Goal: Task Accomplishment & Management: Use online tool/utility

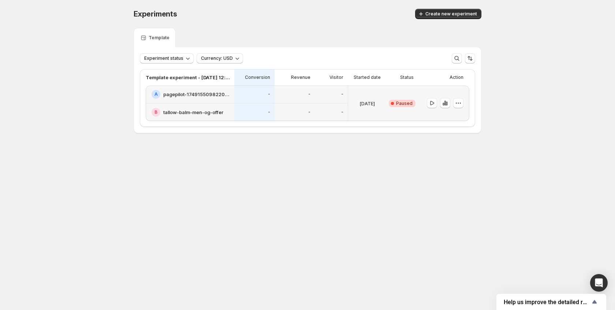
click at [456, 21] on div "Experiments. This page is ready Experiments Create new experiment" at bounding box center [308, 14] width 348 height 28
click at [456, 16] on span "Create new experiment" at bounding box center [452, 14] width 52 height 6
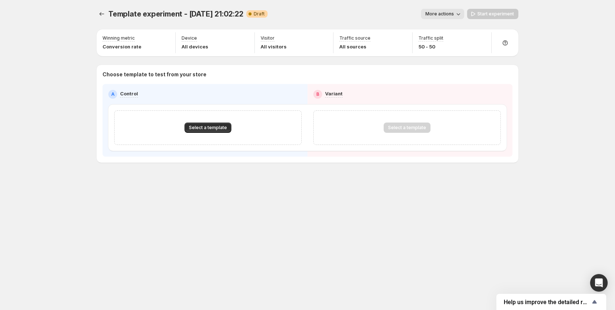
click at [157, 75] on p "Choose template to test from your store" at bounding box center [308, 74] width 410 height 7
click at [148, 11] on span "Template experiment - Aug 14, 21:02:22" at bounding box center [175, 14] width 135 height 9
drag, startPoint x: 148, startPoint y: 11, endPoint x: 288, endPoint y: 9, distance: 140.3
click at [148, 11] on span "Template experiment - Aug 14, 21:02:22" at bounding box center [175, 14] width 135 height 9
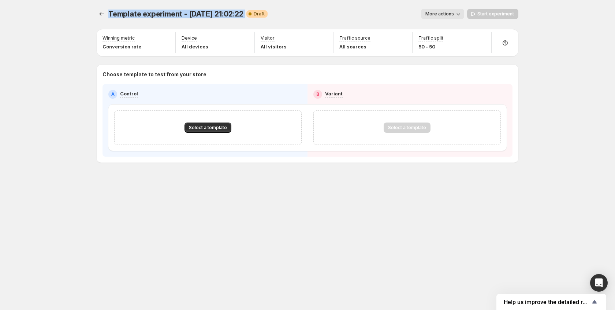
click at [222, 14] on span "Template experiment - Aug 14, 21:02:22" at bounding box center [175, 14] width 135 height 9
click at [450, 12] on span "More actions" at bounding box center [440, 14] width 29 height 6
click at [441, 39] on span "Rename" at bounding box center [447, 42] width 19 height 6
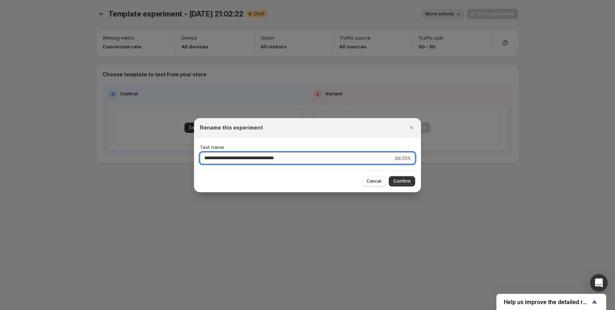
click at [292, 157] on input "**********" at bounding box center [296, 158] width 193 height 12
type input "**********"
click at [266, 160] on input "**********" at bounding box center [296, 158] width 193 height 12
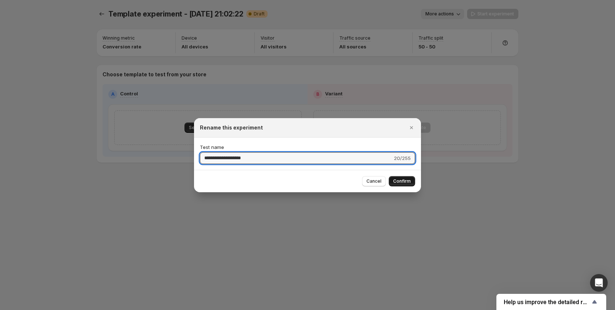
click at [400, 180] on span "Confirm" at bounding box center [402, 181] width 18 height 6
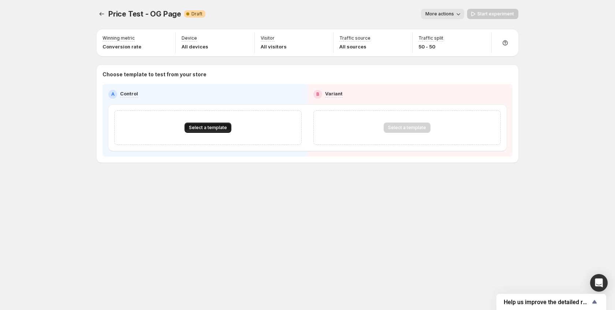
click at [219, 126] on span "Select a template" at bounding box center [208, 128] width 38 height 6
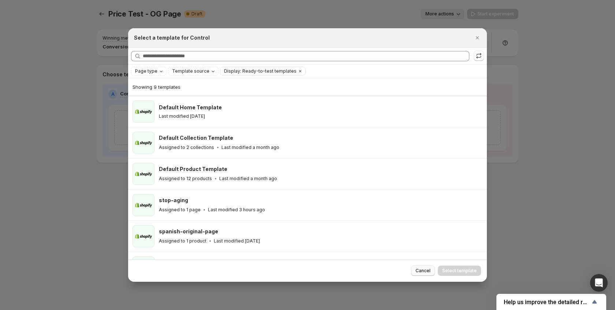
click at [428, 274] on button "Cancel" at bounding box center [423, 270] width 24 height 10
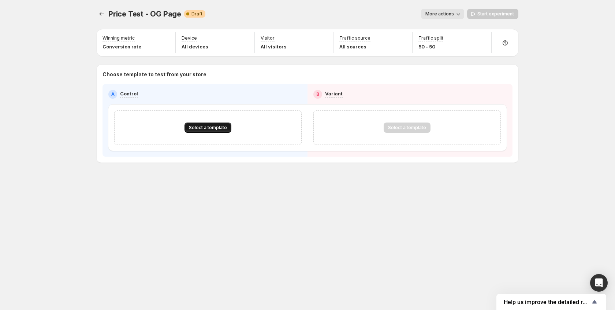
click at [212, 129] on span "Select a template" at bounding box center [208, 128] width 38 height 6
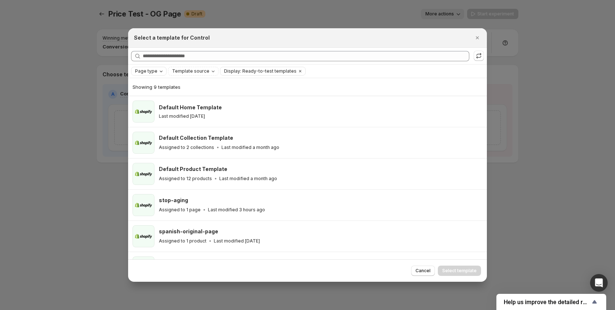
click at [158, 70] on icon "Page type" at bounding box center [161, 71] width 6 height 6
click at [158, 103] on span "Product page" at bounding box center [160, 102] width 31 height 6
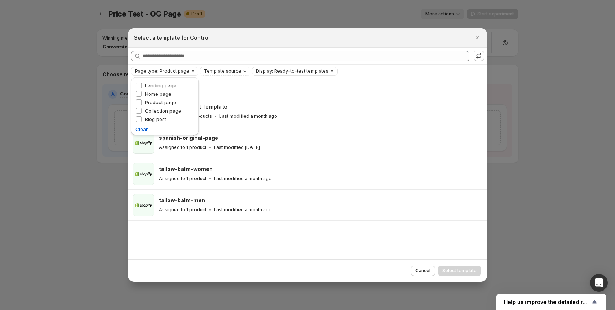
click at [313, 87] on div "Showing 4 templates" at bounding box center [308, 86] width 350 height 7
click at [185, 70] on span "Page type: Product page" at bounding box center [162, 71] width 54 height 6
click at [163, 101] on span "Product page" at bounding box center [160, 102] width 31 height 6
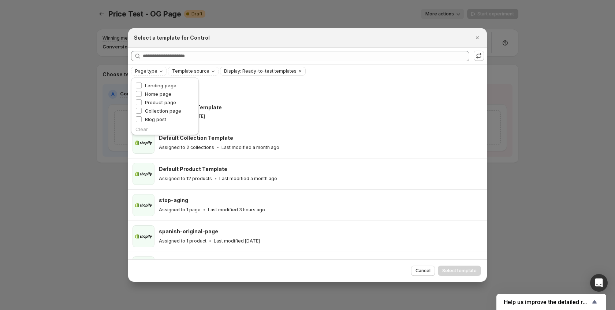
click at [217, 83] on div "Showing 9 templates" at bounding box center [308, 86] width 350 height 7
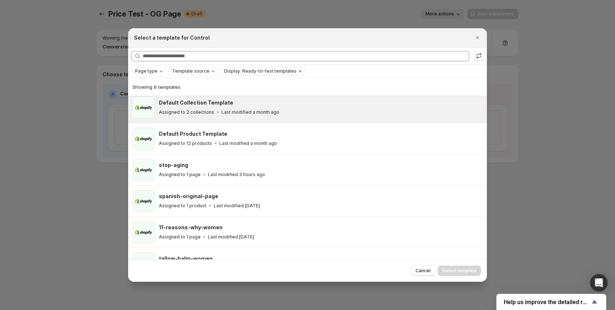
scroll to position [37, 0]
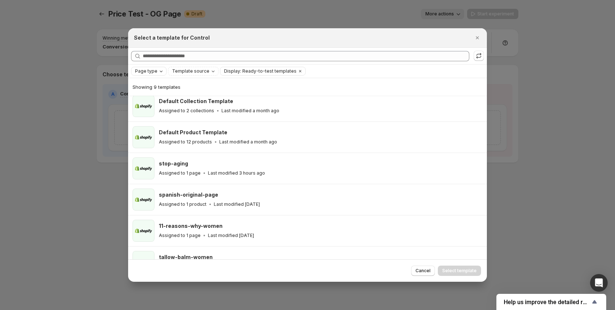
click at [163, 74] on button "Page type" at bounding box center [149, 71] width 35 height 8
click at [162, 88] on span "Landing page" at bounding box center [161, 85] width 32 height 6
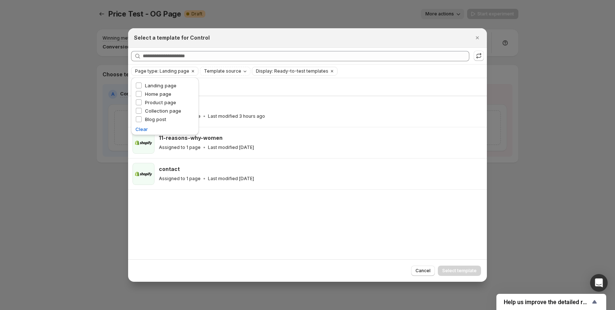
click at [214, 81] on div "Showing 3 templates" at bounding box center [308, 87] width 350 height 18
click at [155, 68] on button "Page type: Landing page" at bounding box center [161, 71] width 58 height 8
click at [169, 85] on span "Landing page" at bounding box center [161, 85] width 32 height 6
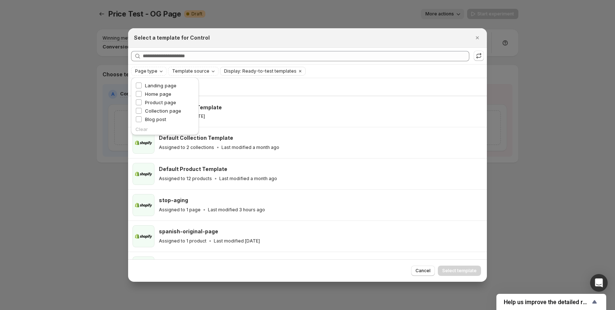
click at [217, 86] on div "Showing 9 templates" at bounding box center [308, 86] width 350 height 7
click at [429, 270] on span "Cancel" at bounding box center [423, 270] width 15 height 6
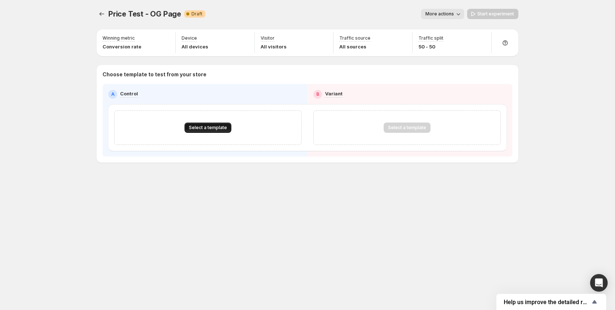
click at [222, 132] on button "Select a template" at bounding box center [208, 127] width 47 height 10
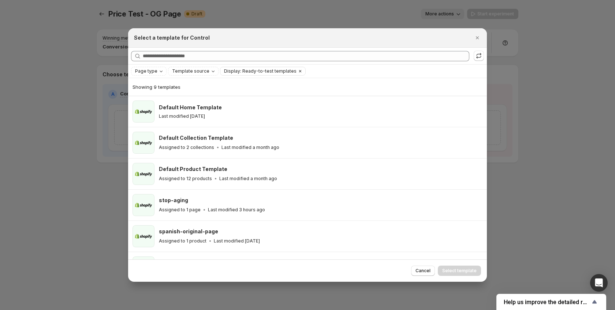
click at [243, 68] on span "Display: Ready-to-test templates" at bounding box center [260, 71] width 73 height 6
click at [201, 71] on span "Template source" at bounding box center [190, 71] width 37 height 6
click at [196, 85] on span "Shopify" at bounding box center [189, 85] width 17 height 6
drag, startPoint x: 333, startPoint y: 88, endPoint x: 325, endPoint y: 87, distance: 8.1
click at [333, 88] on div "Showing 9 templates" at bounding box center [308, 86] width 350 height 7
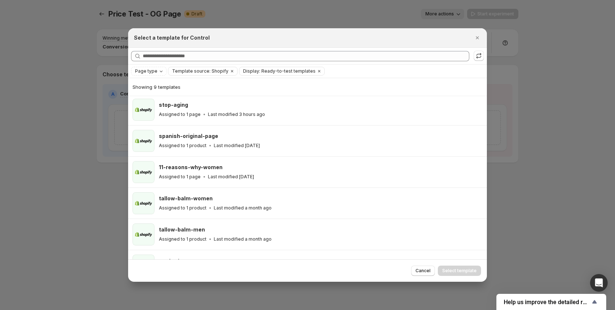
scroll to position [95, 0]
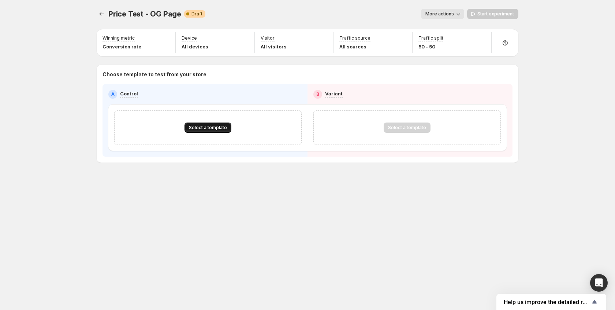
click at [219, 127] on span "Select a template" at bounding box center [208, 128] width 38 height 6
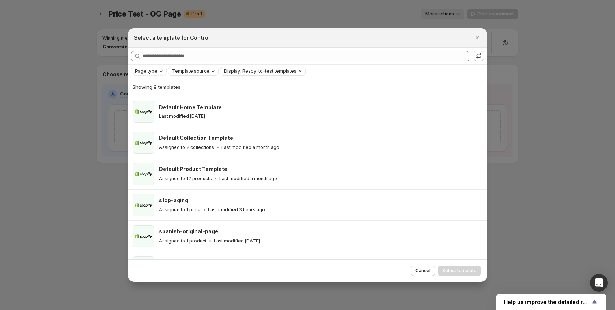
click at [182, 72] on span "Template source" at bounding box center [190, 71] width 37 height 6
click at [155, 72] on span "Page type" at bounding box center [146, 71] width 22 height 6
click at [174, 71] on span "Template source" at bounding box center [190, 71] width 37 height 6
click at [182, 85] on span "Shopify" at bounding box center [189, 85] width 17 height 6
click at [244, 76] on div "Page type Template source: Shopify Display: Ready-to-test templates Clear all" at bounding box center [307, 70] width 359 height 13
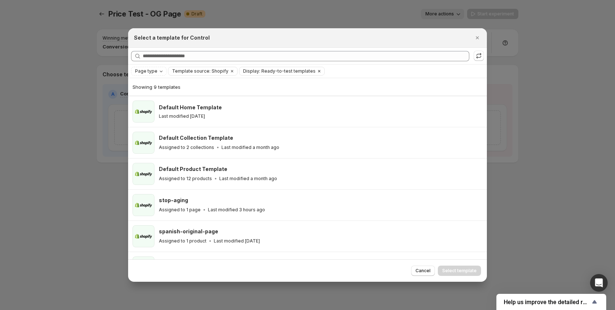
click at [254, 67] on button "Display: Ready-to-test templates" at bounding box center [278, 71] width 76 height 8
click at [265, 86] on span "Ready-to-test templates" at bounding box center [276, 85] width 55 height 6
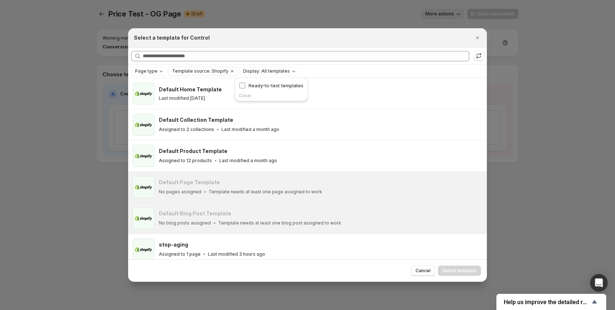
click at [264, 85] on span "Ready-to-test templates" at bounding box center [276, 85] width 55 height 6
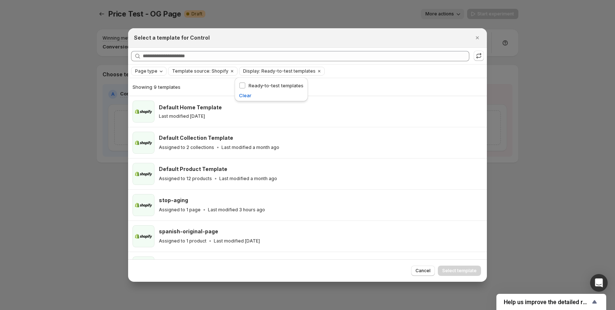
click at [154, 71] on span "Page type" at bounding box center [146, 71] width 22 height 6
drag, startPoint x: 168, startPoint y: 88, endPoint x: 166, endPoint y: 92, distance: 5.1
click at [168, 88] on span "Landing page" at bounding box center [161, 85] width 32 height 6
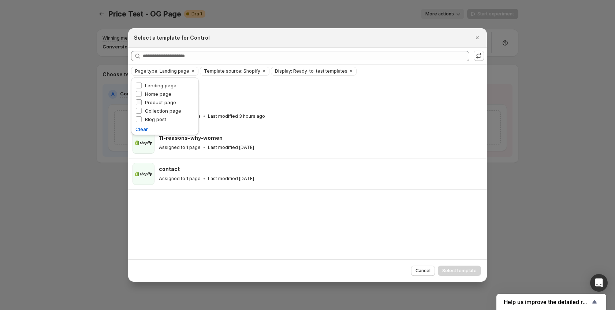
drag, startPoint x: 166, startPoint y: 92, endPoint x: 164, endPoint y: 101, distance: 9.3
click at [166, 93] on span "Home page" at bounding box center [158, 94] width 26 height 6
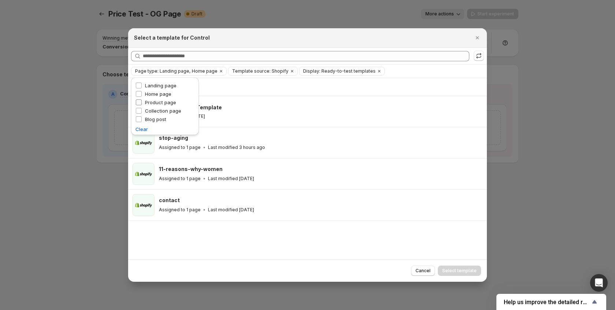
click at [164, 101] on span "Product page" at bounding box center [160, 102] width 31 height 6
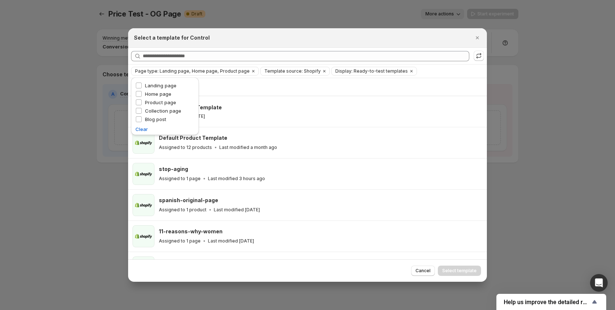
click at [163, 91] on span "Home page" at bounding box center [158, 94] width 26 height 6
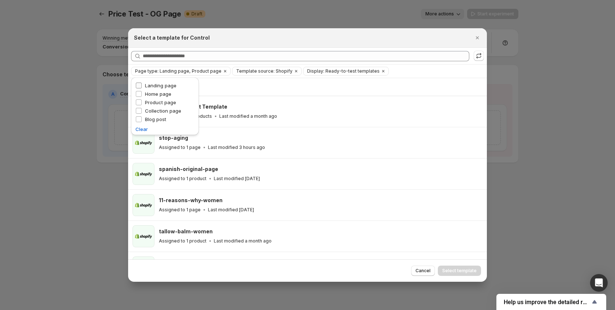
click at [163, 86] on span "Landing page" at bounding box center [161, 85] width 32 height 6
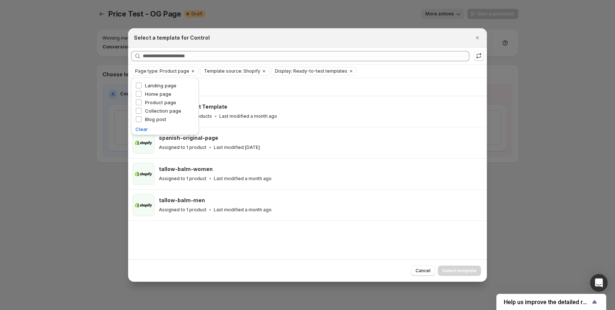
click at [238, 84] on div "Showing 4 templates" at bounding box center [308, 86] width 350 height 7
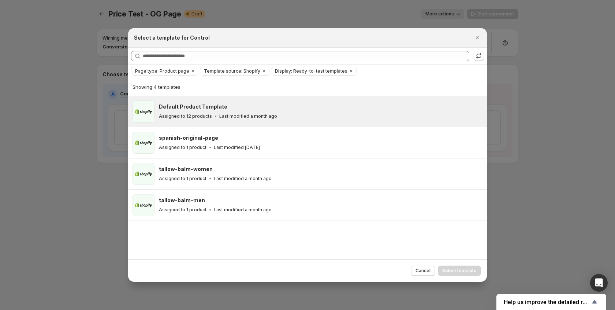
click at [201, 116] on p "Assigned to 12 products" at bounding box center [185, 116] width 53 height 6
click at [460, 273] on button "Select template" at bounding box center [459, 270] width 43 height 10
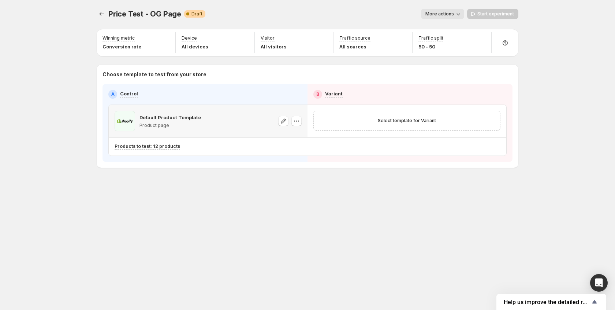
click at [177, 117] on p "Default Product Template" at bounding box center [171, 117] width 62 height 7
click at [295, 122] on icon "button" at bounding box center [296, 120] width 7 height 7
click at [285, 137] on span "Change template" at bounding box center [298, 136] width 40 height 6
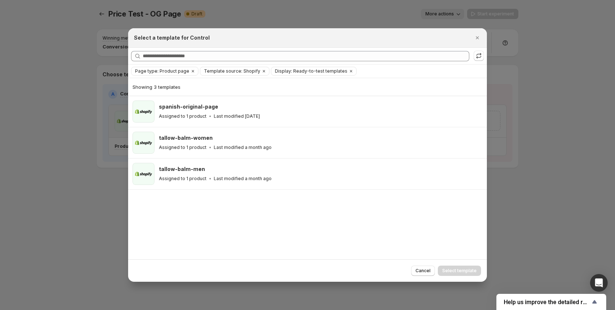
drag, startPoint x: 191, startPoint y: 71, endPoint x: 208, endPoint y: 76, distance: 18.0
click at [192, 71] on icon "Clear" at bounding box center [193, 71] width 2 height 2
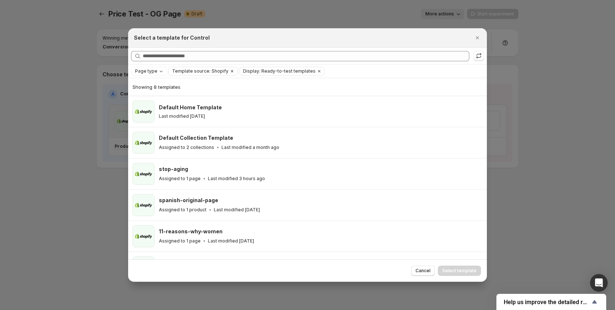
click at [229, 71] on icon "Clear" at bounding box center [232, 71] width 6 height 6
click at [297, 71] on icon "Clear" at bounding box center [300, 71] width 6 height 6
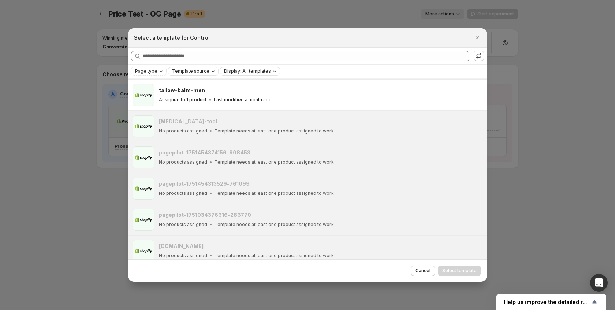
scroll to position [181, 0]
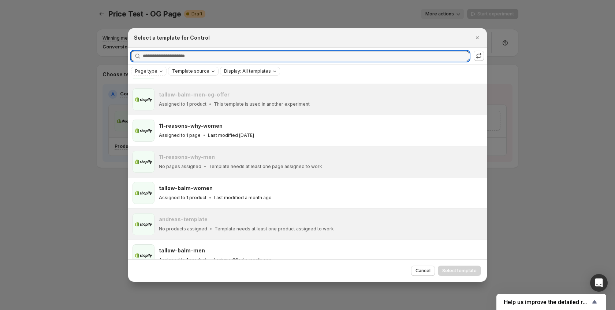
drag, startPoint x: 160, startPoint y: 58, endPoint x: 115, endPoint y: 5, distance: 69.3
click at [160, 57] on input "Searching all templates" at bounding box center [306, 56] width 327 height 10
click at [201, 45] on div "Select a template for Control" at bounding box center [307, 37] width 359 height 19
click at [196, 51] on input "Searching all templates" at bounding box center [306, 56] width 327 height 10
paste input "**********"
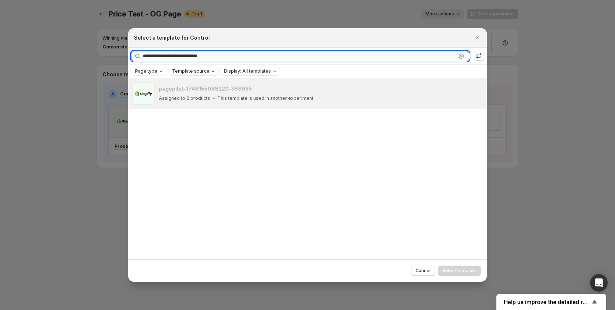
scroll to position [0, 0]
type input "**********"
click at [224, 98] on p "This template is used in another experiment" at bounding box center [266, 98] width 96 height 6
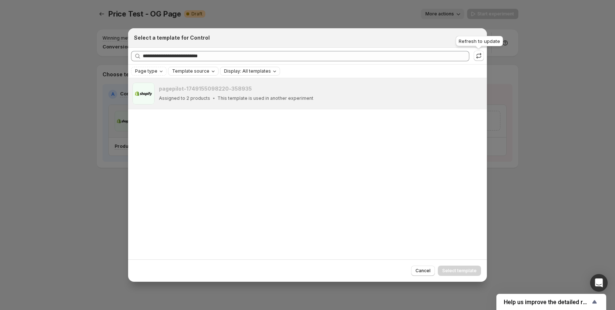
click at [477, 35] on div "Refresh to update" at bounding box center [480, 42] width 50 height 16
drag, startPoint x: 85, startPoint y: 41, endPoint x: 104, endPoint y: 17, distance: 31.3
click at [87, 40] on div at bounding box center [307, 155] width 615 height 310
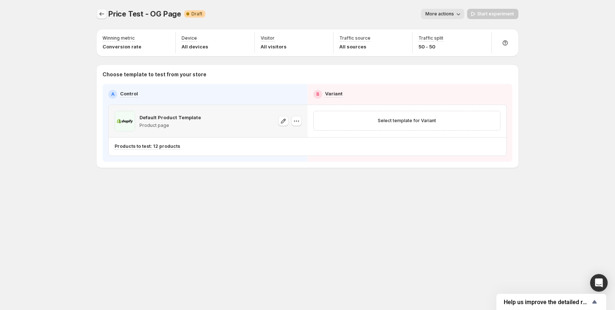
click at [104, 11] on icon "Experiments" at bounding box center [101, 13] width 7 height 7
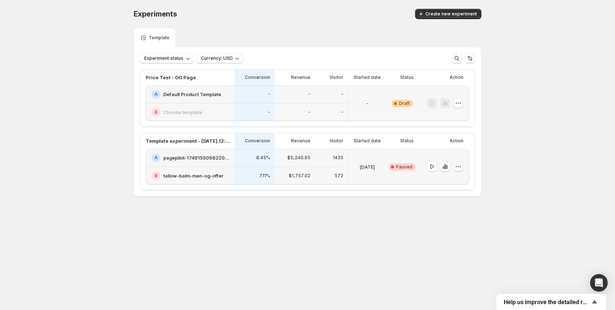
click at [463, 168] on button "button" at bounding box center [459, 166] width 10 height 10
click at [456, 205] on span "End experiment" at bounding box center [464, 207] width 36 height 6
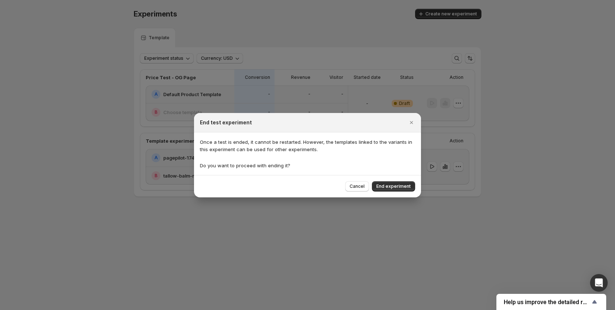
drag, startPoint x: 405, startPoint y: 184, endPoint x: 352, endPoint y: 178, distance: 53.5
click at [405, 184] on span "End experiment" at bounding box center [394, 186] width 34 height 6
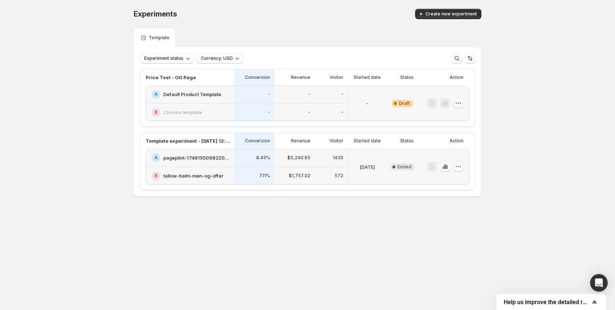
click at [460, 104] on icon "button" at bounding box center [458, 102] width 7 height 7
click at [457, 116] on span "Edit" at bounding box center [464, 118] width 36 height 7
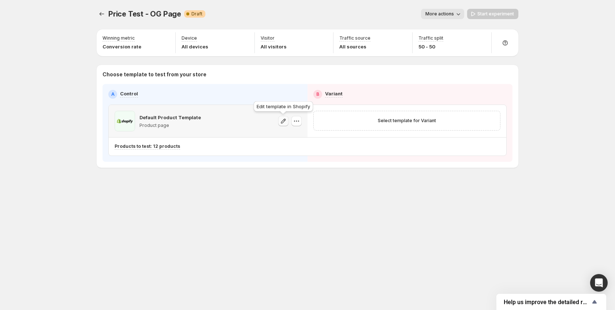
click at [282, 123] on icon "button" at bounding box center [283, 120] width 7 height 7
click at [284, 121] on icon "button" at bounding box center [283, 120] width 5 height 5
click at [296, 118] on icon "button" at bounding box center [296, 120] width 7 height 7
click at [296, 138] on span "Change template" at bounding box center [298, 136] width 40 height 6
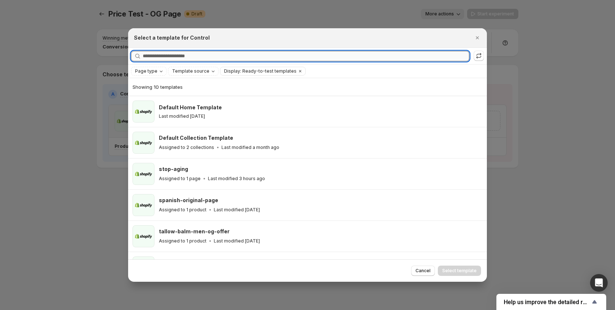
click at [198, 52] on input "Searching all templates" at bounding box center [306, 56] width 327 height 10
paste input "**********"
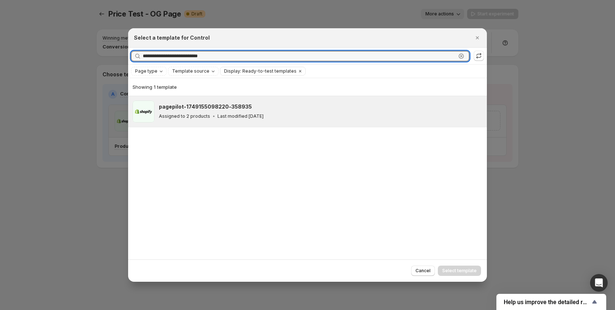
type input "**********"
click at [218, 121] on div "pagepilot-1749155098220-358935 Assigned to 2 products Last modified [DATE]" at bounding box center [321, 111] width 324 height 22
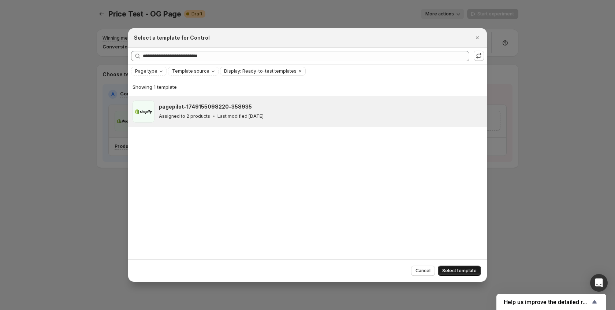
click at [464, 273] on span "Select template" at bounding box center [460, 270] width 34 height 6
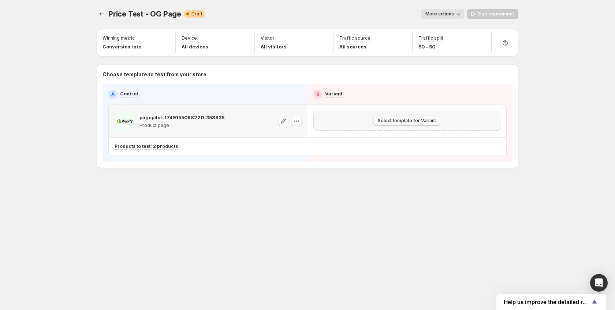
click at [393, 122] on span "Select template for Variant" at bounding box center [407, 121] width 58 height 6
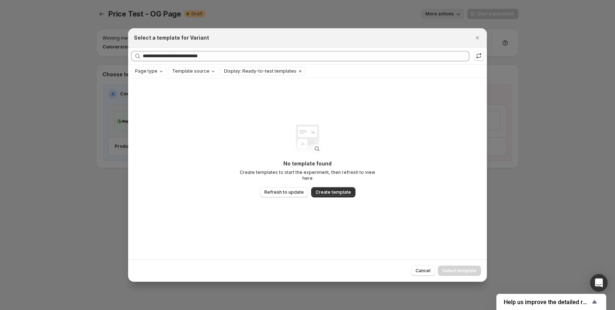
click at [477, 38] on icon "Close" at bounding box center [477, 37] width 7 height 7
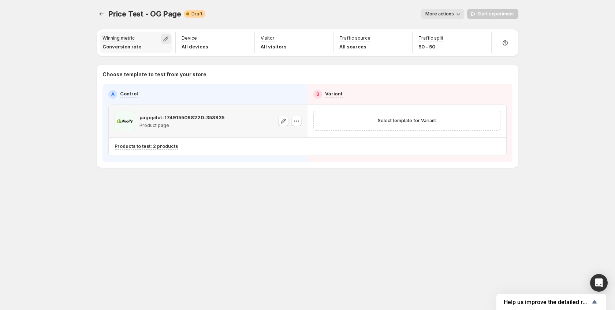
click at [163, 39] on icon "button" at bounding box center [165, 38] width 7 height 7
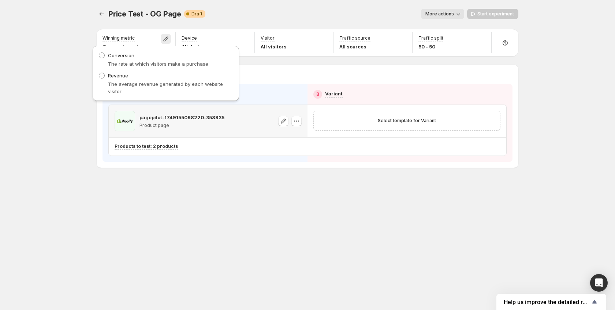
click at [145, 78] on div "Revenue The average revenue generated by each website visitor" at bounding box center [166, 83] width 135 height 23
click at [114, 74] on span "Revenue" at bounding box center [118, 76] width 20 height 6
click at [82, 44] on div "Price Test - OG Page. This page is ready Price Test - OG Page Warning Complete …" at bounding box center [307, 155] width 615 height 310
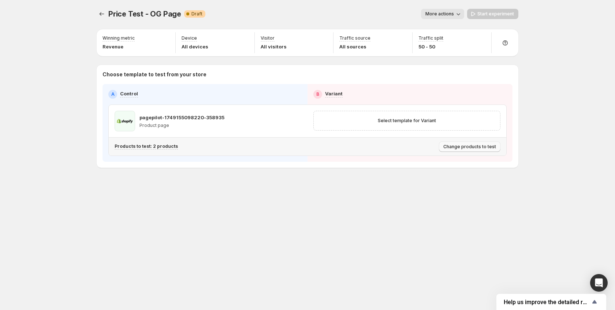
click at [466, 147] on span "Change products to test" at bounding box center [470, 147] width 53 height 6
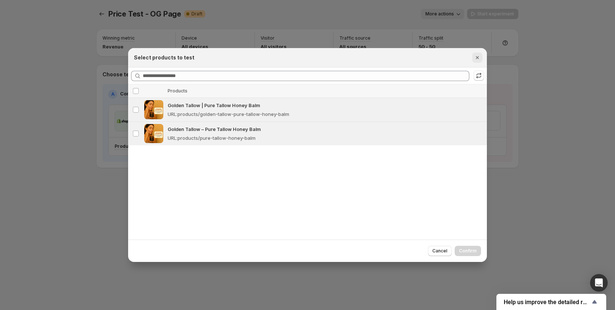
click at [480, 59] on icon "Close" at bounding box center [477, 57] width 7 height 7
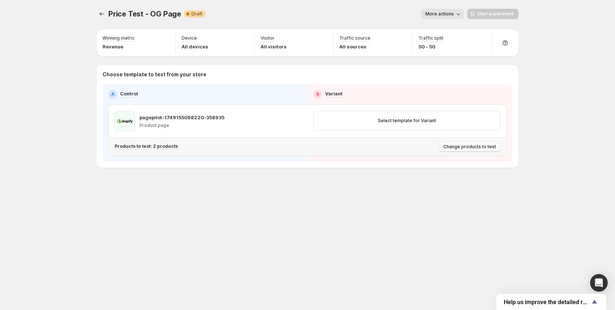
click at [482, 147] on span "Change products to test" at bounding box center [470, 147] width 53 height 6
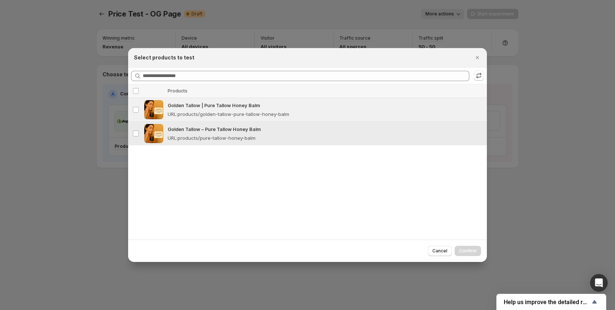
click at [236, 129] on p "Golden Tallow – Pure Tallow Honey Balm" at bounding box center [325, 128] width 315 height 7
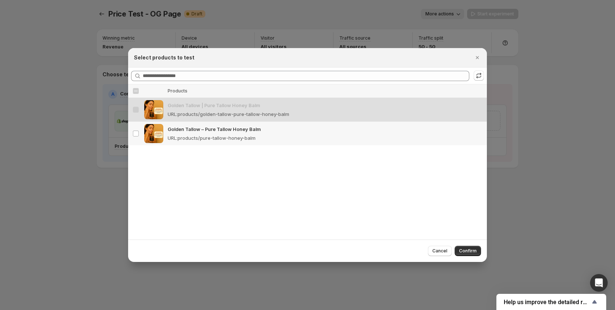
click at [239, 130] on p "Golden Tallow – Pure Tallow Honey Balm" at bounding box center [325, 128] width 315 height 7
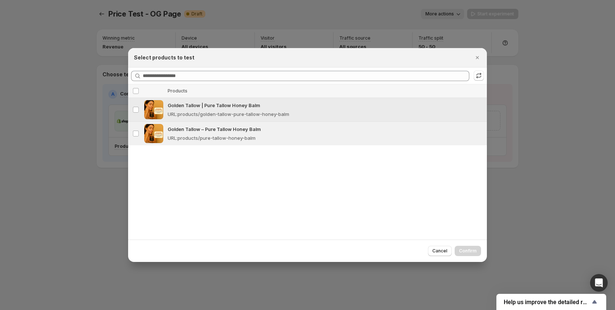
click at [237, 110] on p "URL : products/golden-tallow-pure-tallow-honey-balm" at bounding box center [229, 113] width 122 height 7
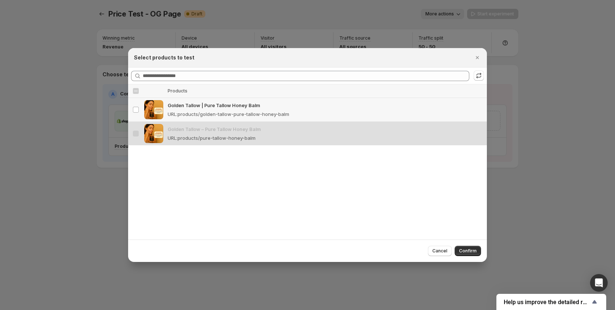
click at [253, 110] on p "URL : products/golden-tallow-pure-tallow-honey-balm" at bounding box center [229, 113] width 122 height 7
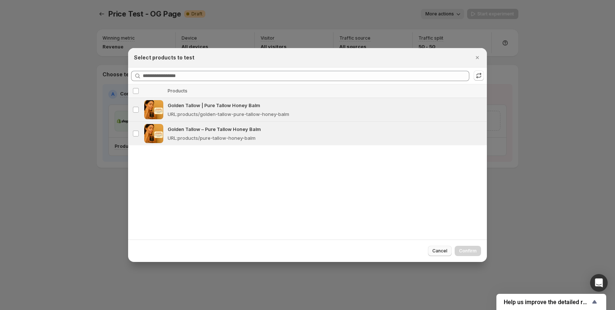
click at [438, 249] on span "Cancel" at bounding box center [440, 251] width 15 height 6
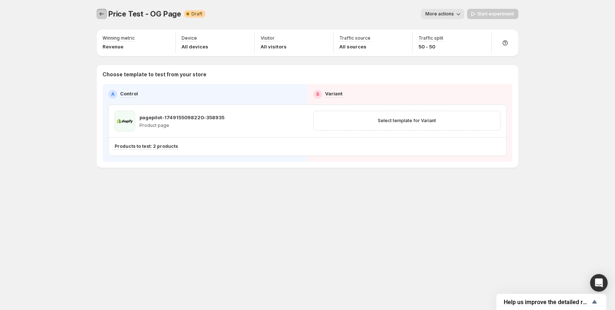
click at [106, 15] on button "Experiments" at bounding box center [102, 14] width 10 height 10
click at [385, 121] on span "Select template for Variant" at bounding box center [407, 121] width 58 height 6
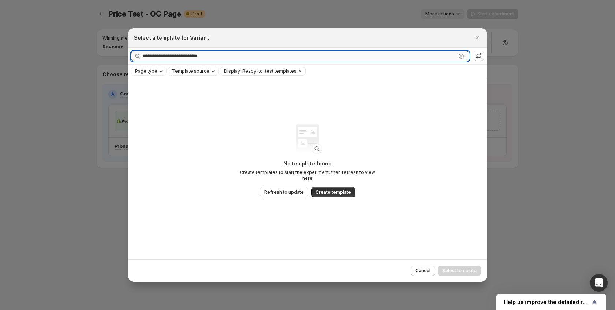
click at [238, 55] on input "**********" at bounding box center [300, 56] width 314 height 10
drag, startPoint x: 475, startPoint y: 38, endPoint x: 463, endPoint y: 42, distance: 13.1
click at [475, 38] on icon "Close" at bounding box center [477, 37] width 7 height 7
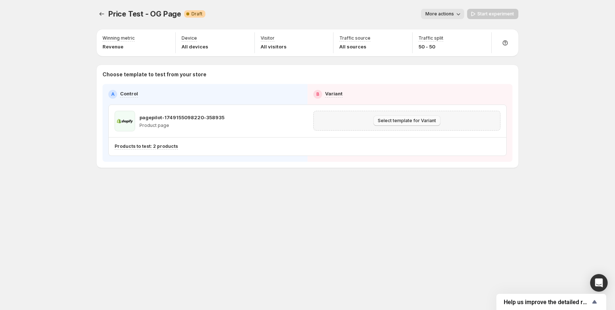
click at [381, 119] on span "Select template for Variant" at bounding box center [407, 121] width 58 height 6
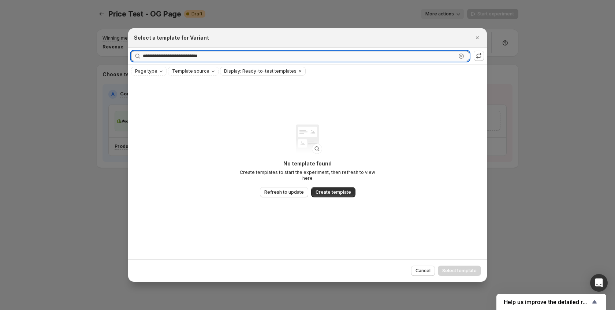
click at [210, 56] on input "**********" at bounding box center [300, 56] width 314 height 10
drag, startPoint x: 479, startPoint y: 40, endPoint x: 127, endPoint y: 19, distance: 352.0
click at [477, 40] on icon "Close" at bounding box center [477, 37] width 7 height 7
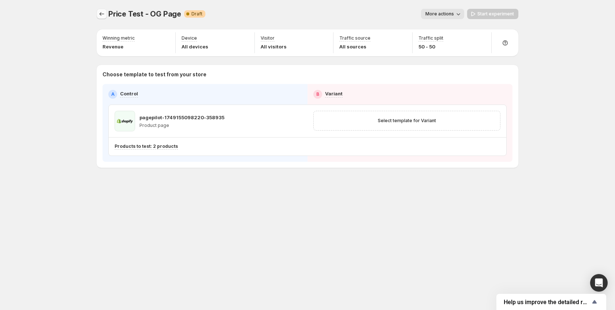
click at [101, 16] on icon "Experiments" at bounding box center [101, 13] width 7 height 7
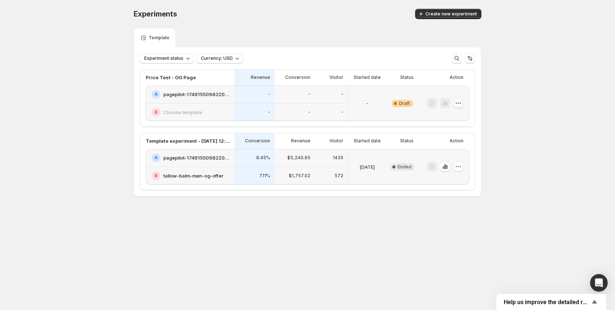
click at [459, 100] on icon "button" at bounding box center [458, 102] width 7 height 7
click at [454, 158] on span "Delete" at bounding box center [453, 156] width 15 height 6
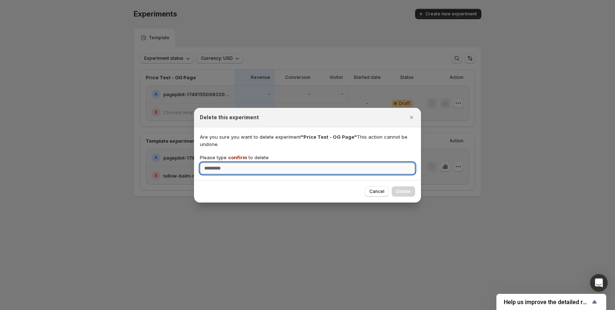
click at [258, 164] on input "Please type confirm to delete" at bounding box center [307, 168] width 215 height 12
type input "*"
type input "*******"
click at [420, 189] on div "Cancel Delete" at bounding box center [307, 191] width 227 height 22
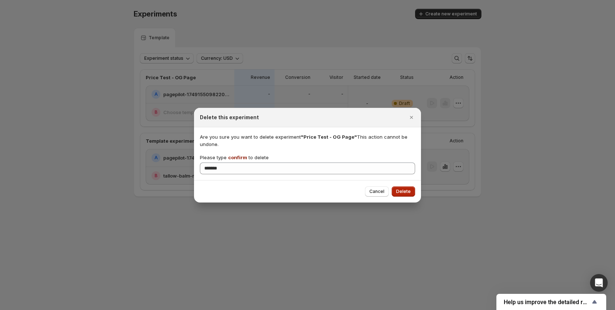
click at [408, 192] on span "Delete" at bounding box center [403, 191] width 15 height 6
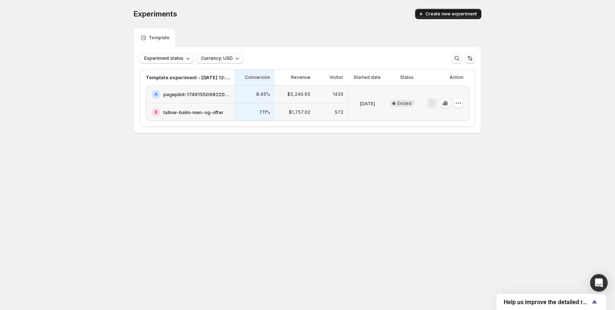
click at [441, 18] on button "Create new experiment" at bounding box center [448, 14] width 66 height 10
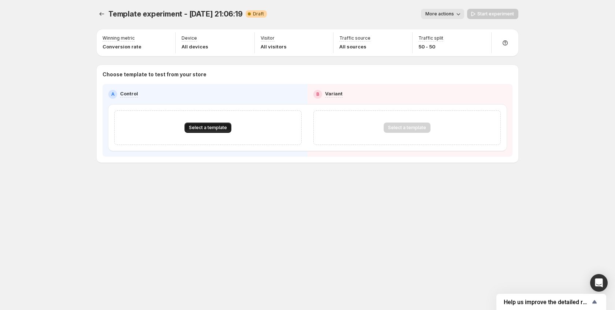
click at [219, 129] on span "Select a template" at bounding box center [208, 128] width 38 height 6
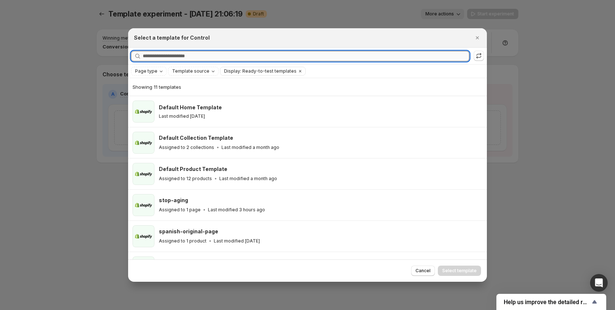
click at [196, 53] on input "Searching all templates" at bounding box center [306, 56] width 327 height 10
paste input "**********"
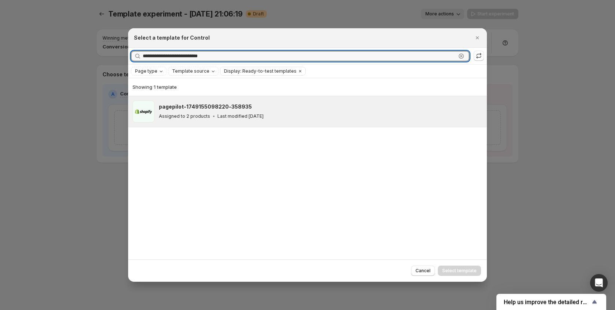
type input "**********"
click at [218, 118] on p "Last modified [DATE]" at bounding box center [241, 116] width 46 height 6
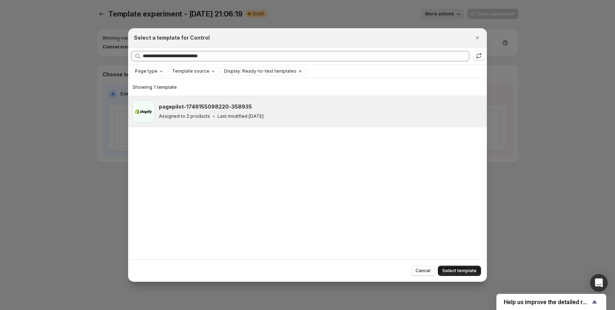
click at [459, 269] on span "Select template" at bounding box center [460, 270] width 34 height 6
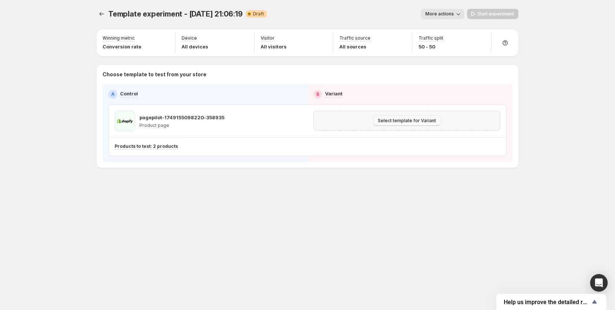
click at [414, 121] on span "Select template for Variant" at bounding box center [407, 121] width 58 height 6
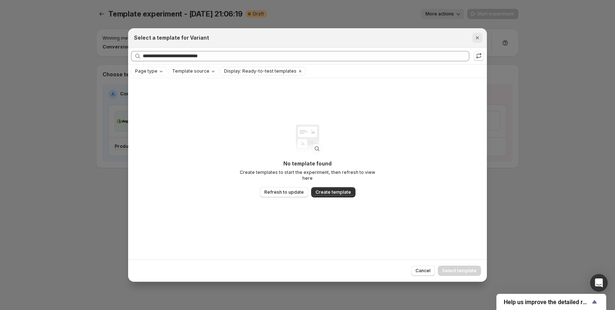
click at [477, 40] on icon "Close" at bounding box center [477, 37] width 7 height 7
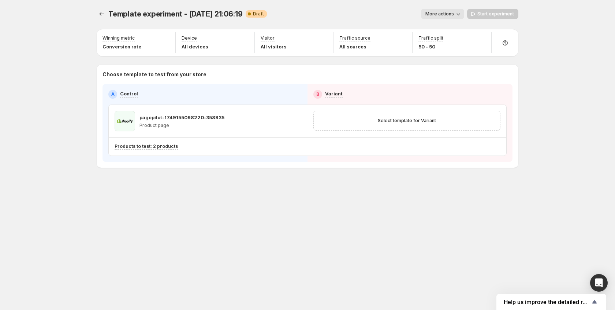
click at [457, 15] on icon "button" at bounding box center [458, 13] width 7 height 7
click at [286, 119] on icon "button" at bounding box center [283, 120] width 7 height 7
click at [297, 121] on icon "button" at bounding box center [296, 120] width 7 height 7
click at [442, 10] on button "More actions" at bounding box center [442, 14] width 43 height 10
click at [442, 70] on button "Delete" at bounding box center [450, 66] width 49 height 12
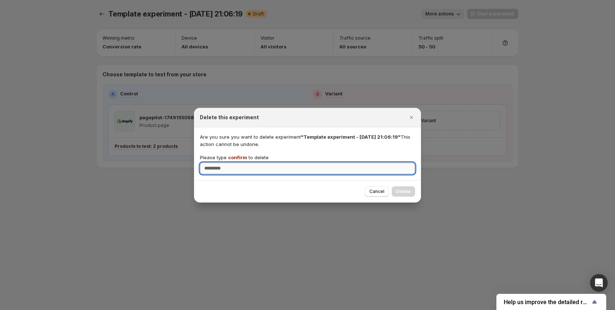
click at [272, 168] on input "Please type confirm to delete" at bounding box center [307, 168] width 215 height 12
type input "*******"
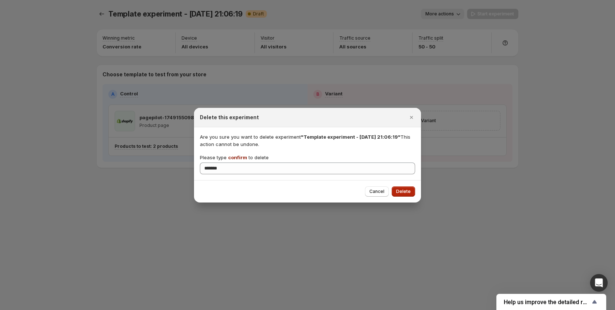
click at [410, 192] on span "Delete" at bounding box center [403, 191] width 15 height 6
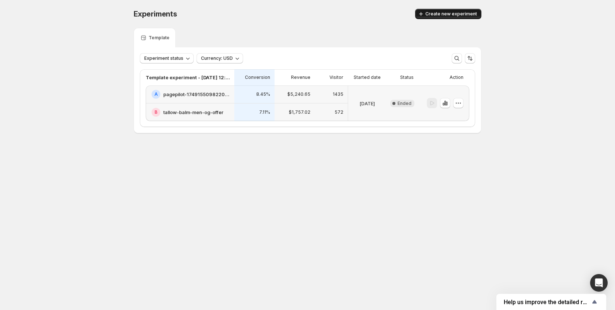
click at [459, 18] on button "Create new experiment" at bounding box center [448, 14] width 66 height 10
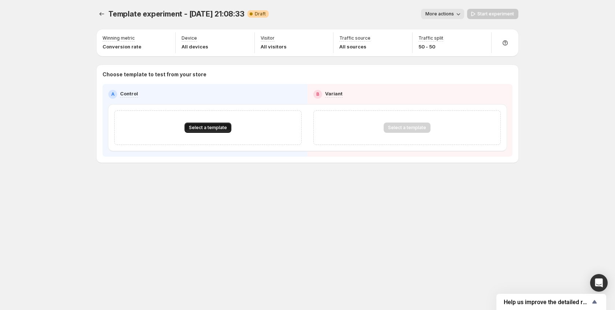
click at [189, 126] on button "Select a template" at bounding box center [208, 127] width 47 height 10
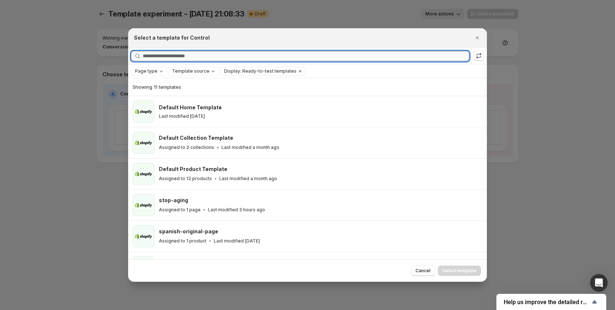
click at [198, 58] on input "Searching all templates" at bounding box center [306, 56] width 327 height 10
paste input "**********"
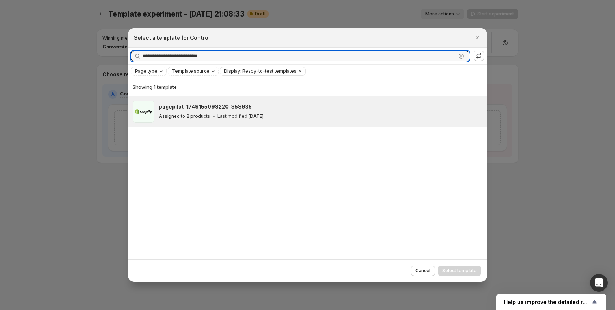
type input "**********"
click at [219, 121] on div "pagepilot-1749155098220-358935 Assigned to 2 products Last modified [DATE]" at bounding box center [321, 111] width 324 height 22
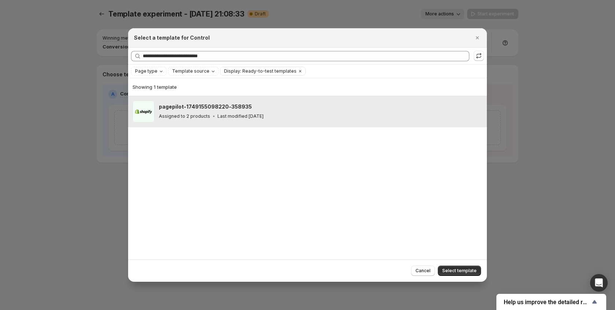
click at [247, 117] on p "Last modified [DATE]" at bounding box center [241, 116] width 46 height 6
click at [264, 118] on p "Last modified [DATE]" at bounding box center [241, 116] width 46 height 6
click at [459, 273] on button "Select template" at bounding box center [459, 270] width 43 height 10
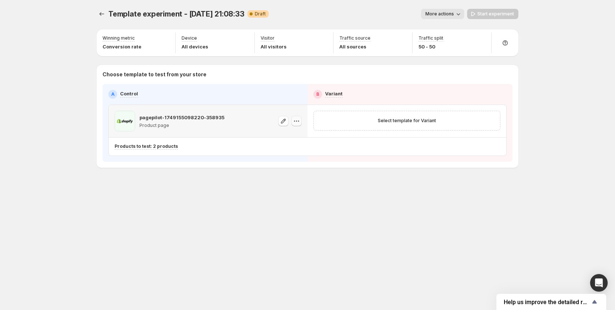
click at [297, 123] on icon "button" at bounding box center [296, 120] width 7 height 7
click at [296, 121] on icon "button" at bounding box center [296, 120] width 7 height 7
click at [299, 138] on span "Change template" at bounding box center [297, 136] width 40 height 6
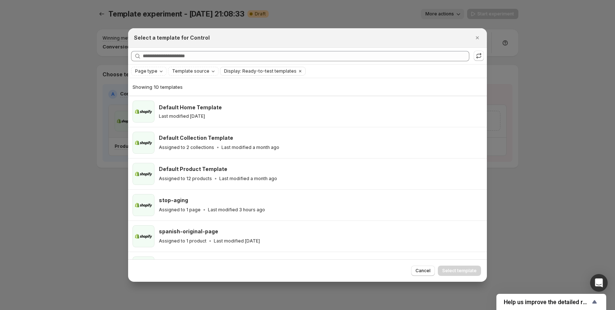
scroll to position [148, 0]
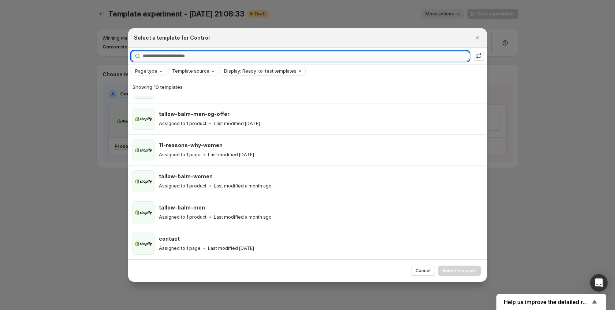
click at [193, 56] on input "Searching all templates" at bounding box center [306, 56] width 327 height 10
paste input "**********"
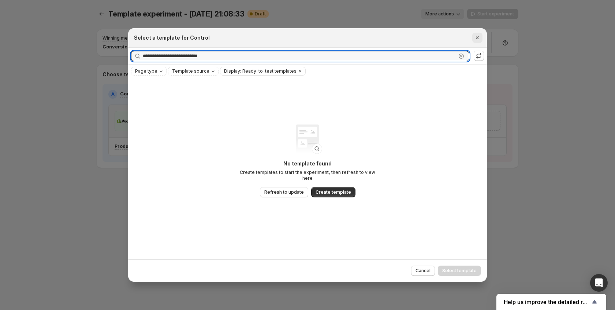
type input "**********"
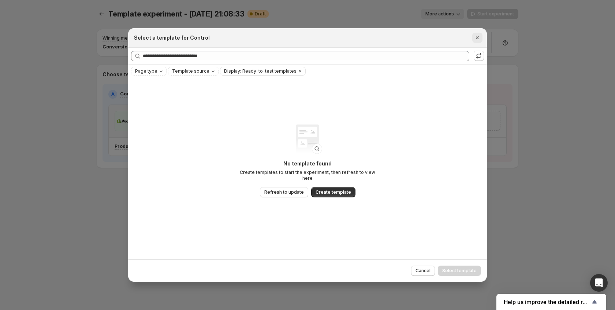
click at [480, 37] on icon "Close" at bounding box center [477, 37] width 7 height 7
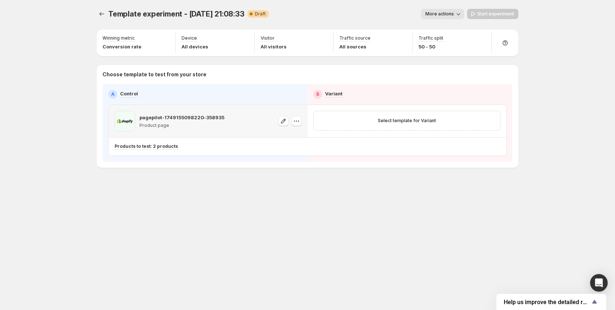
click at [442, 14] on span "More actions" at bounding box center [440, 14] width 29 height 6
click at [440, 66] on span "Delete" at bounding box center [445, 67] width 15 height 6
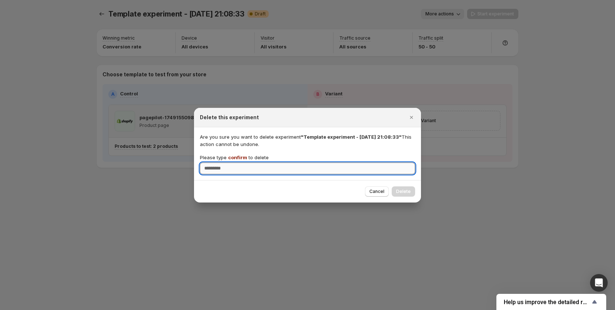
click at [310, 165] on input "Please type confirm to delete" at bounding box center [307, 168] width 215 height 12
type input "*******"
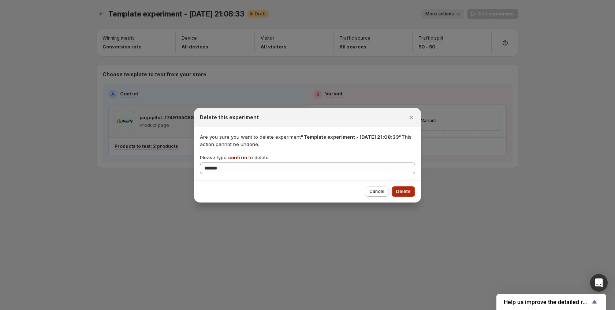
click at [405, 192] on span "Delete" at bounding box center [403, 191] width 15 height 6
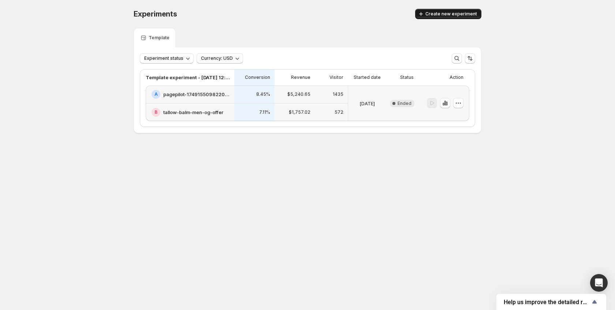
click at [433, 16] on span "Create new experiment" at bounding box center [452, 14] width 52 height 6
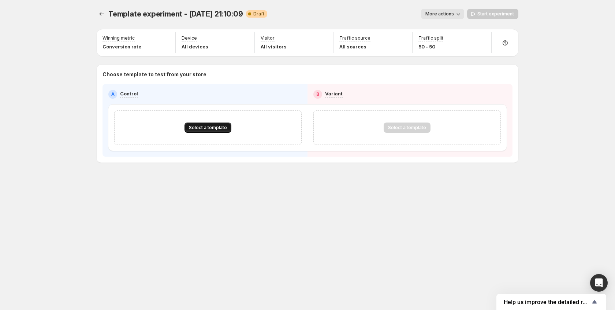
click at [209, 132] on button "Select a template" at bounding box center [208, 127] width 47 height 10
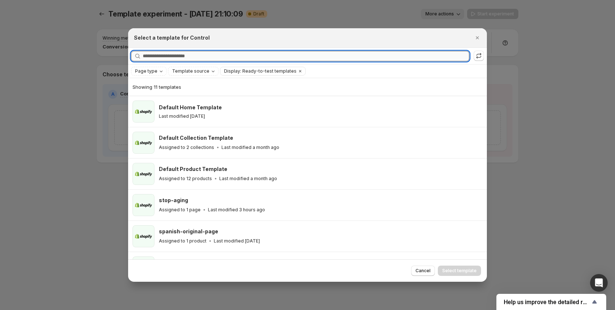
click at [222, 58] on input "Searching all templates" at bounding box center [306, 56] width 327 height 10
paste input "**********"
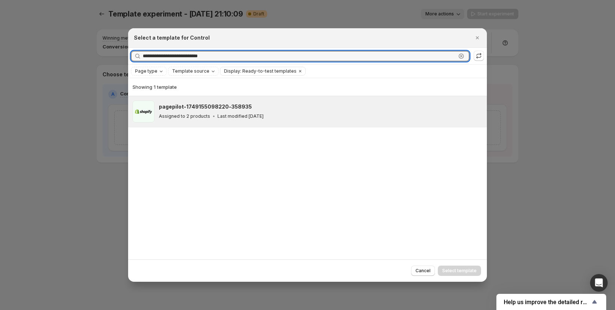
type input "**********"
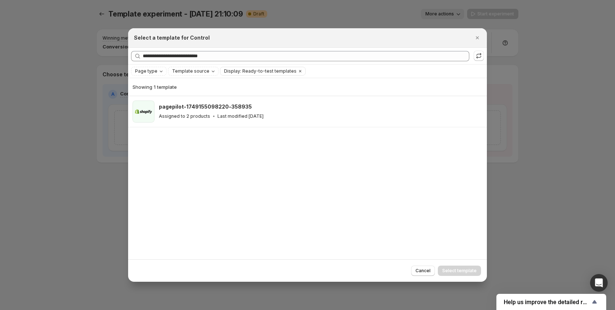
drag, startPoint x: 215, startPoint y: 121, endPoint x: 261, endPoint y: 155, distance: 57.5
click at [215, 121] on div "pagepilot-1749155098220-358935 Assigned to 2 products Last modified [DATE]" at bounding box center [321, 111] width 324 height 22
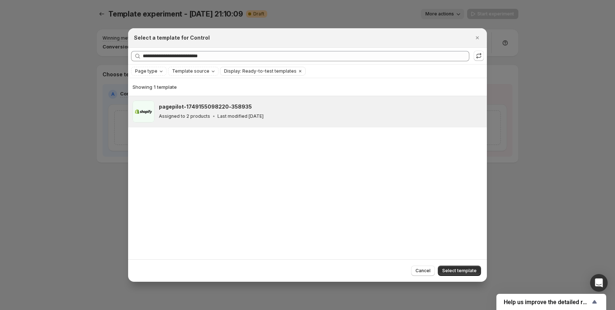
click at [459, 270] on span "Select template" at bounding box center [460, 270] width 34 height 6
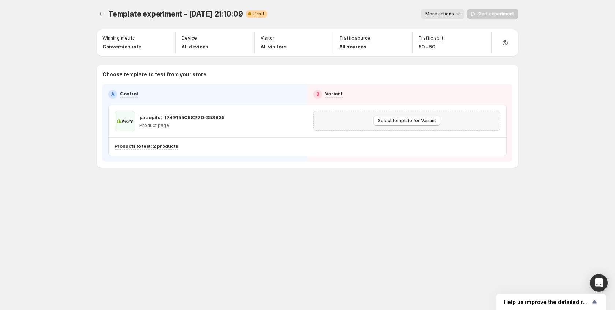
click at [372, 124] on div "Select template for Variant" at bounding box center [407, 120] width 178 height 10
click at [383, 122] on span "Select template for Variant" at bounding box center [407, 121] width 58 height 6
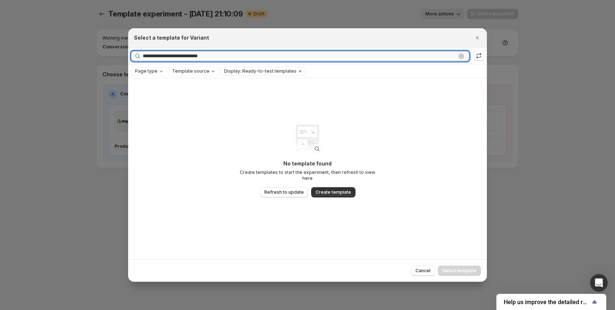
click at [242, 59] on input "**********" at bounding box center [300, 56] width 314 height 10
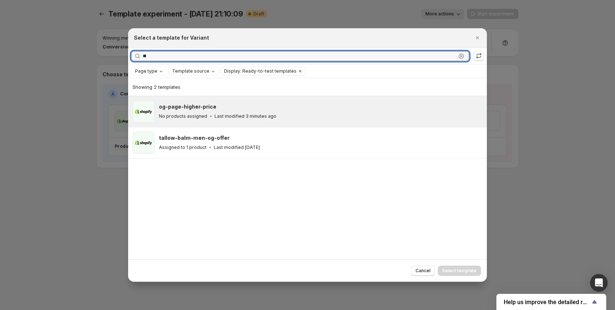
type input "**"
click at [204, 107] on h3 "og-page-higher-price" at bounding box center [188, 106] width 58 height 7
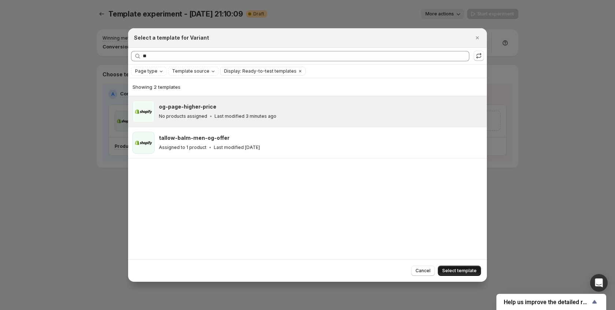
click at [473, 273] on button "Select template" at bounding box center [459, 270] width 43 height 10
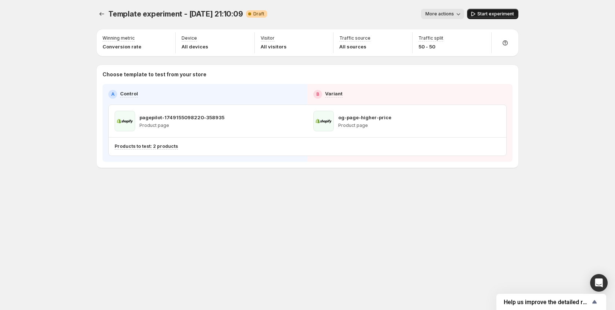
click at [501, 13] on span "Start experiment" at bounding box center [496, 14] width 37 height 6
click at [483, 36] on icon "button" at bounding box center [481, 38] width 7 height 7
drag, startPoint x: 485, startPoint y: 55, endPoint x: 507, endPoint y: 56, distance: 22.0
type input "**"
click at [507, 56] on input "range" at bounding box center [482, 54] width 106 height 10
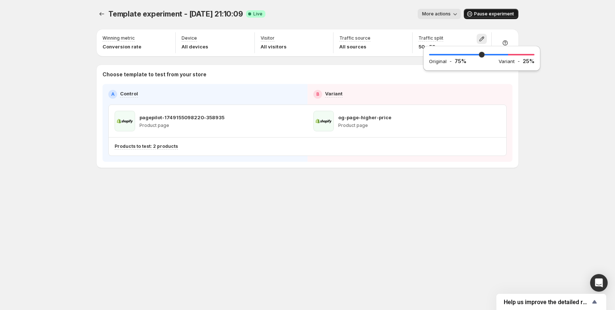
click at [565, 118] on div "Template experiment - Aug 14, 21:10:09. This page is ready Template experiment …" at bounding box center [307, 155] width 615 height 310
click at [444, 14] on span "More actions" at bounding box center [436, 14] width 29 height 6
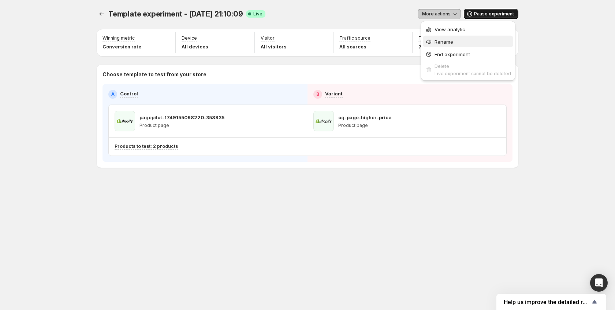
click at [443, 38] on span "Rename" at bounding box center [473, 41] width 77 height 7
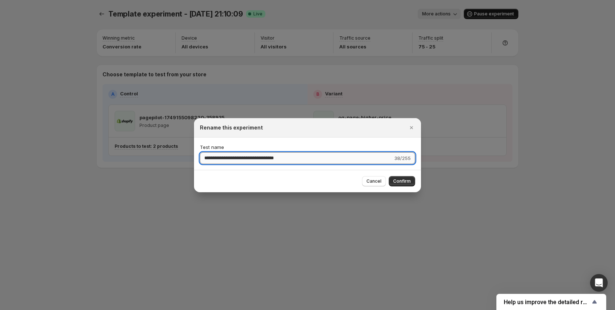
click at [273, 156] on input "**********" at bounding box center [296, 158] width 193 height 12
type input "**********"
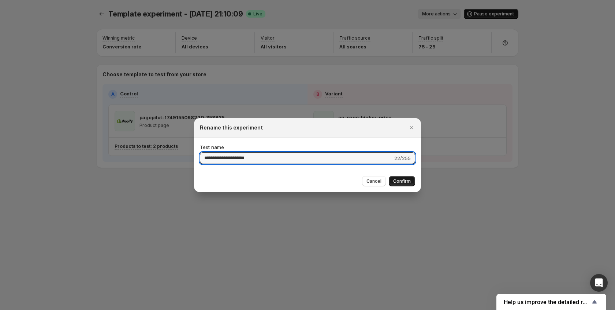
click at [394, 180] on span "Confirm" at bounding box center [402, 181] width 18 height 6
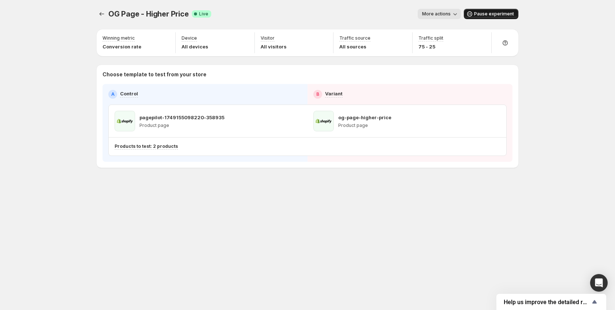
drag, startPoint x: 28, startPoint y: 40, endPoint x: 48, endPoint y: 11, distance: 35.3
click at [28, 40] on div "OG Page - Higher Price. This page is ready OG Page - Higher Price Success Compl…" at bounding box center [307, 155] width 615 height 310
click at [448, 10] on button "More actions" at bounding box center [439, 14] width 43 height 10
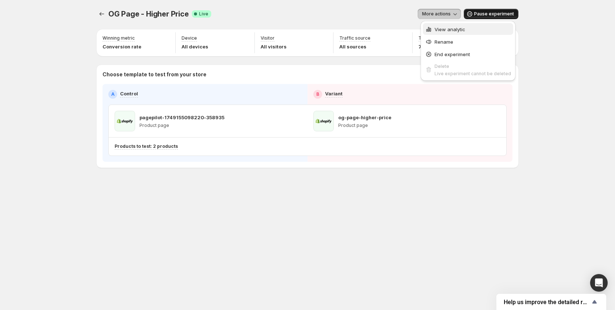
click at [447, 27] on span "View analytic" at bounding box center [450, 29] width 31 height 6
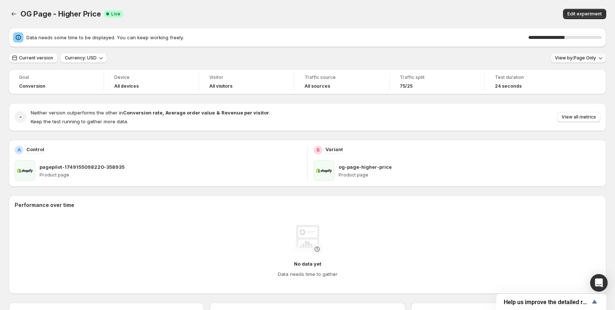
click at [577, 58] on span "View by: Page Only" at bounding box center [575, 58] width 41 height 6
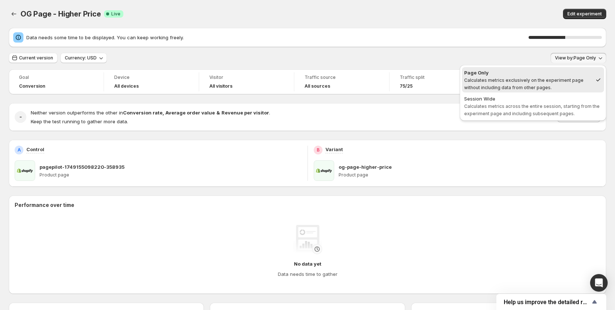
click at [472, 58] on div "Current version Currency: USD View by: Page Only" at bounding box center [308, 58] width 598 height 11
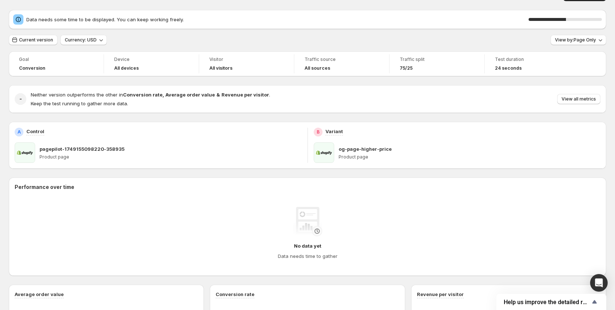
scroll to position [58, 0]
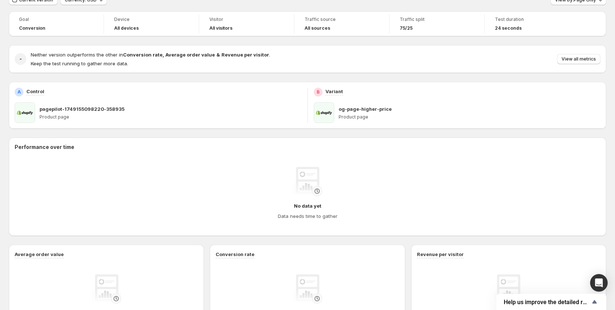
click at [339, 106] on p "og-page-higher-price" at bounding box center [365, 108] width 53 height 7
drag, startPoint x: 326, startPoint y: 113, endPoint x: 353, endPoint y: 107, distance: 27.5
click at [327, 113] on span at bounding box center [324, 112] width 21 height 21
click at [364, 106] on p "og-page-higher-price" at bounding box center [365, 108] width 53 height 7
click at [55, 100] on div "A Control pagepilot-1749155098220-358935 Product page" at bounding box center [158, 105] width 287 height 35
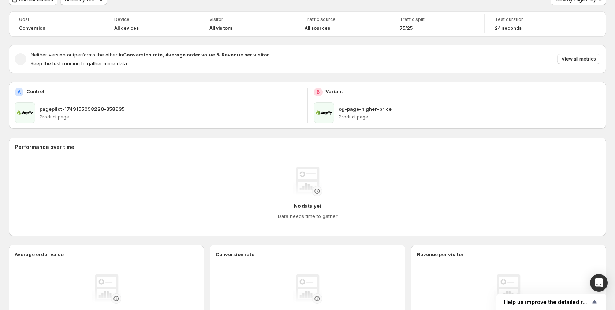
drag, startPoint x: 47, startPoint y: 111, endPoint x: 175, endPoint y: 136, distance: 130.4
click at [48, 111] on p "pagepilot-1749155098220-358935" at bounding box center [82, 108] width 85 height 7
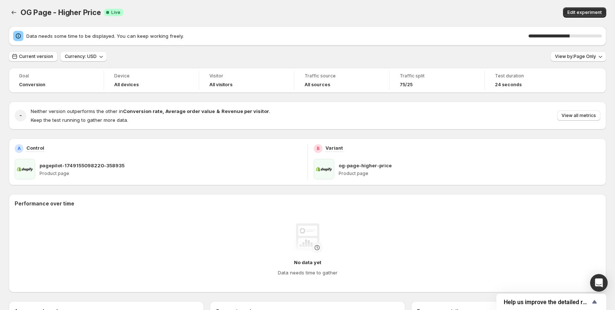
scroll to position [0, 0]
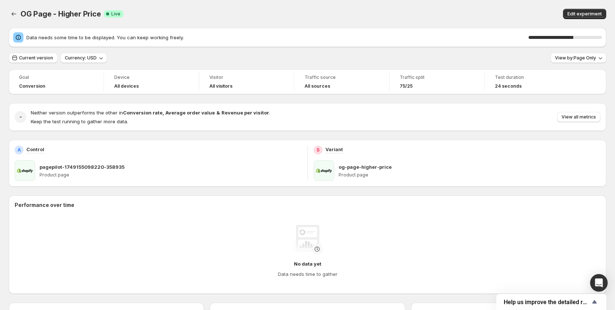
click at [469, 61] on div "Current version Currency: USD View by: Page Only" at bounding box center [308, 58] width 598 height 11
click at [583, 120] on button "View all metrics" at bounding box center [579, 117] width 43 height 10
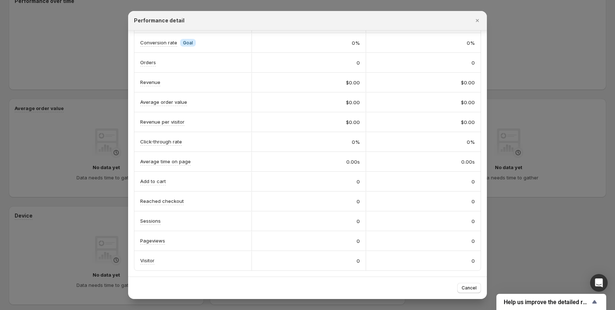
scroll to position [238, 0]
click at [55, 170] on div at bounding box center [307, 155] width 615 height 310
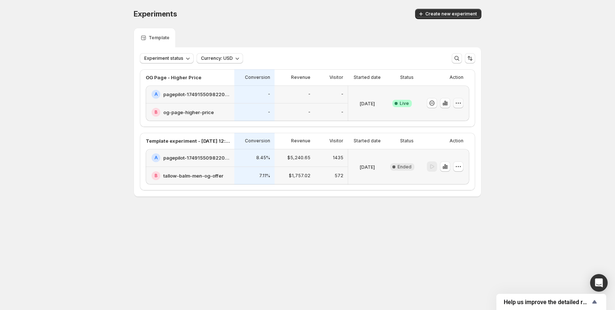
click at [460, 104] on icon "button" at bounding box center [458, 102] width 7 height 7
click at [191, 92] on h2 "pagepilot-1749155098220-358935" at bounding box center [196, 93] width 67 height 7
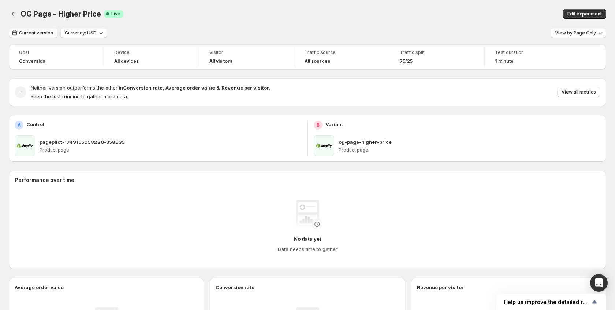
click at [36, 29] on button "Current version" at bounding box center [33, 33] width 49 height 10
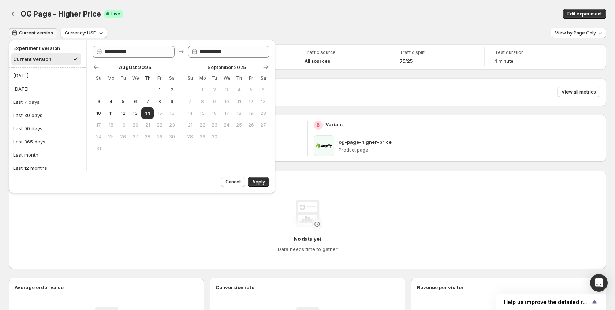
click at [207, 21] on div "OG Page - Higher Price. This page is ready OG Page - Higher Price Success Compl…" at bounding box center [308, 14] width 598 height 28
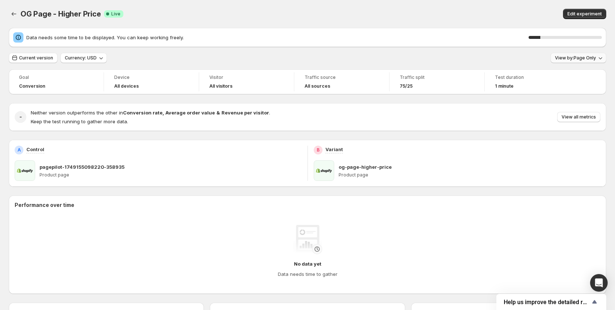
click at [582, 56] on span "View by: Page Only" at bounding box center [575, 58] width 41 height 6
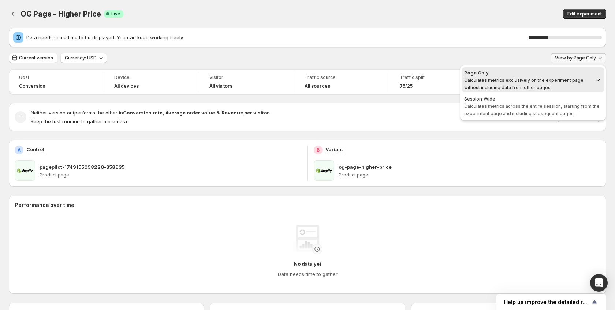
click at [554, 11] on div "Edit experiment" at bounding box center [476, 14] width 262 height 10
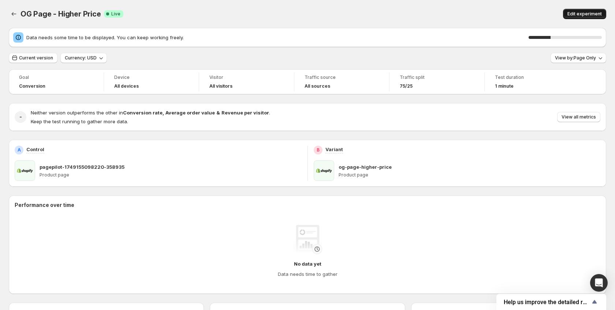
click at [591, 12] on span "Edit experiment" at bounding box center [585, 14] width 34 height 6
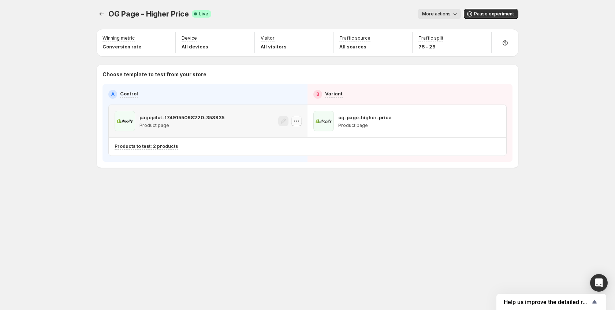
click at [296, 119] on icon "button" at bounding box center [296, 120] width 7 height 7
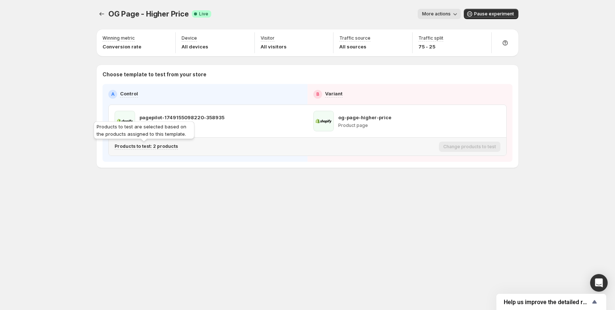
click at [157, 146] on p "Products to test: 2 products" at bounding box center [146, 146] width 63 height 6
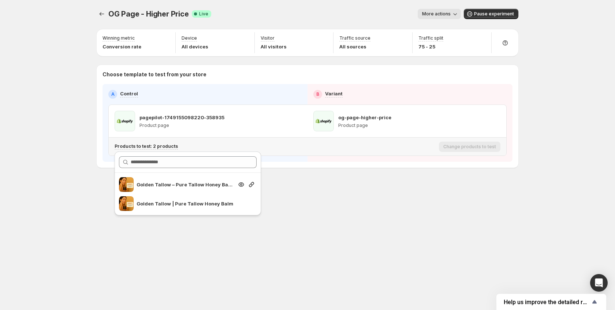
click at [167, 183] on p "Golden Tallow – Pure Tallow Honey Balm" at bounding box center [185, 184] width 97 height 7
click at [251, 204] on icon "Search for and select a customer segment" at bounding box center [251, 203] width 7 height 7
